Goal: Find specific page/section

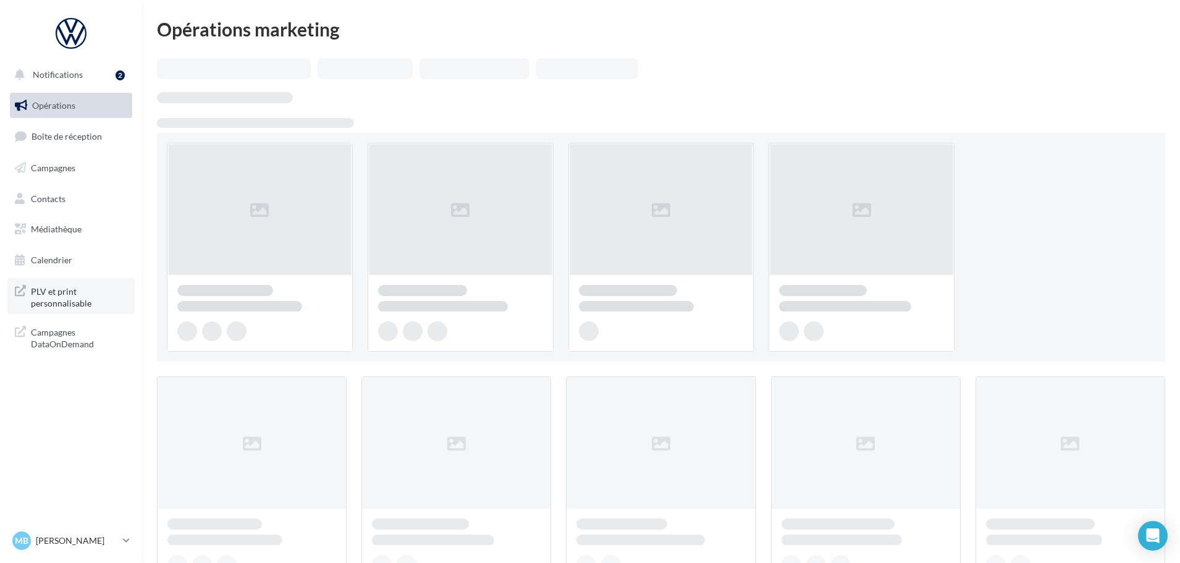
click at [57, 296] on span "PLV et print personnalisable" at bounding box center [79, 296] width 96 height 27
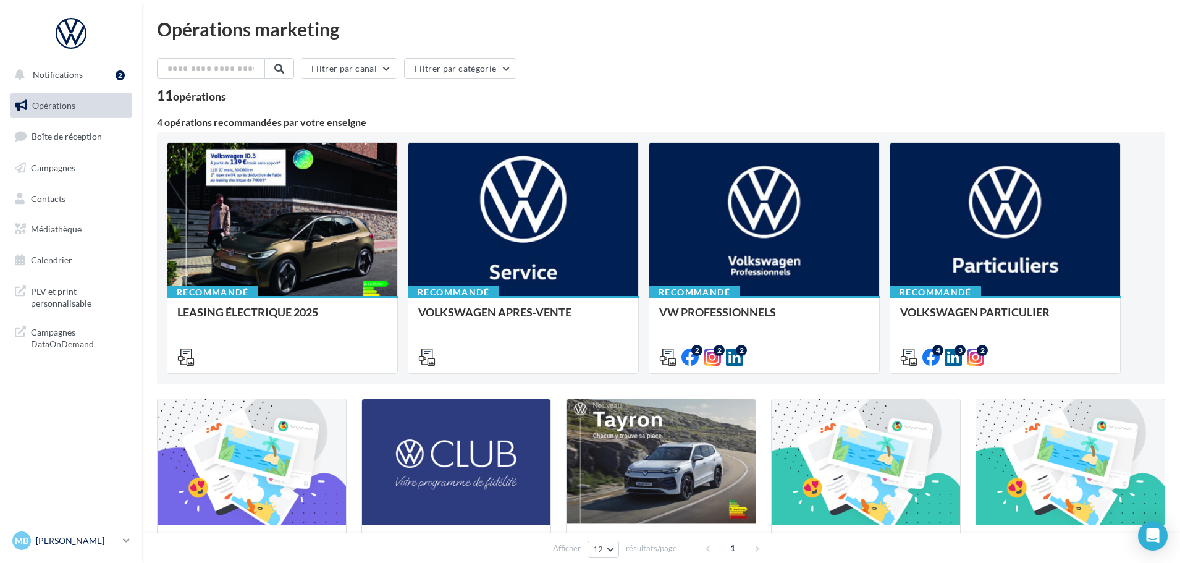
click at [89, 534] on p "[PERSON_NAME]" at bounding box center [77, 540] width 82 height 12
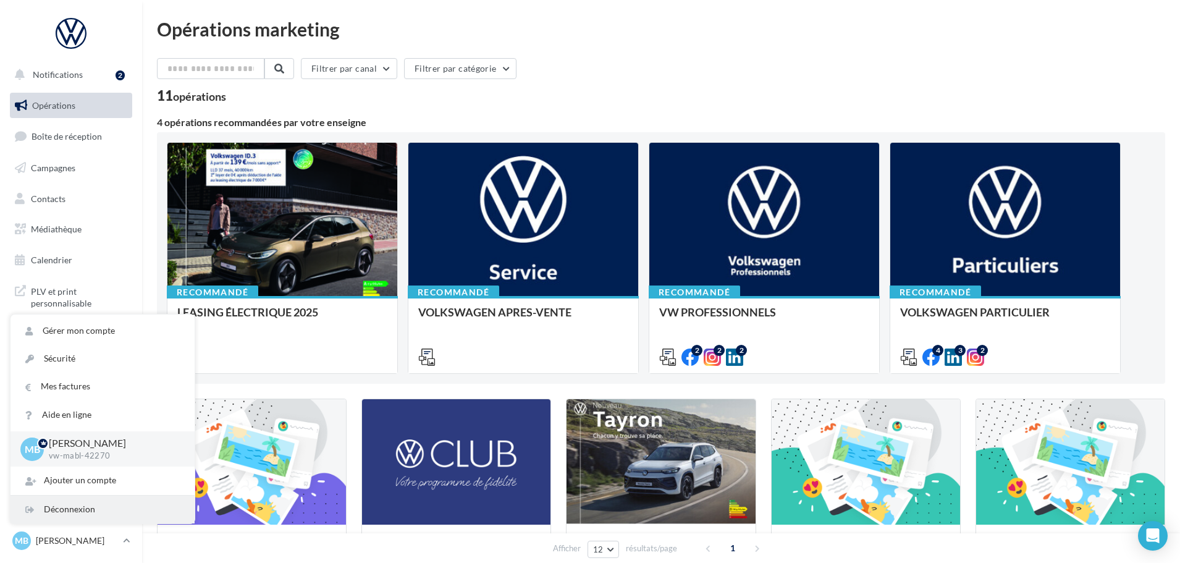
click at [79, 508] on div "Déconnexion" at bounding box center [102, 509] width 184 height 28
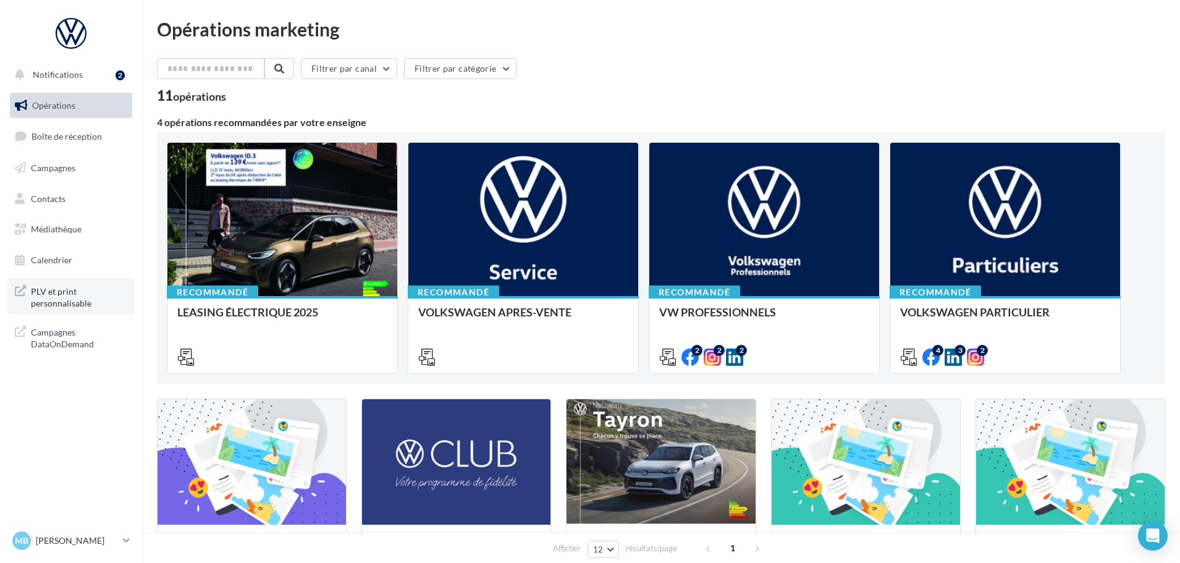
click at [104, 293] on span "PLV et print personnalisable" at bounding box center [79, 296] width 96 height 27
click at [716, 49] on div "Opérations marketing Filtrer par canal Filtrer par catégorie 11 opérations 4 op…" at bounding box center [661, 440] width 1008 height 840
